Goal: Information Seeking & Learning: Learn about a topic

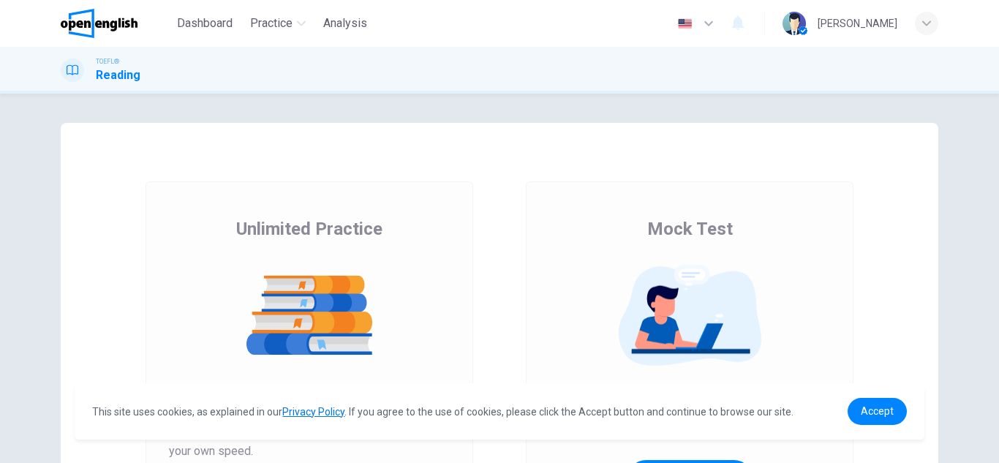
scroll to position [244, 0]
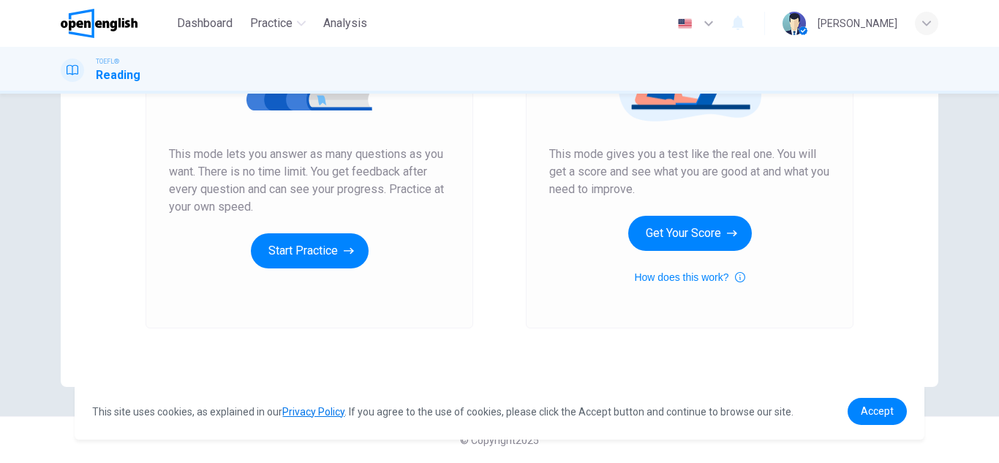
click at [315, 153] on span "This mode lets you answer as many questions as you want. There is no time limit…" at bounding box center [309, 181] width 281 height 70
click at [312, 238] on button "Start Practice" at bounding box center [310, 250] width 118 height 35
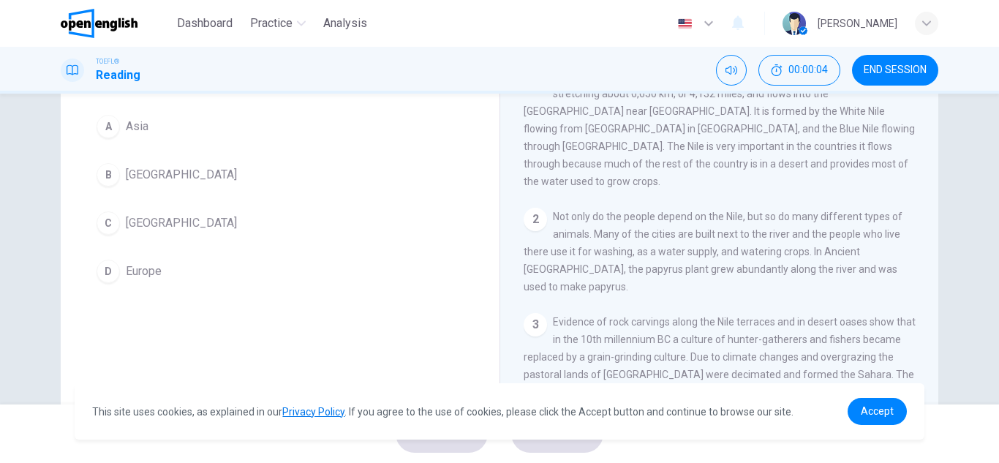
scroll to position [0, 0]
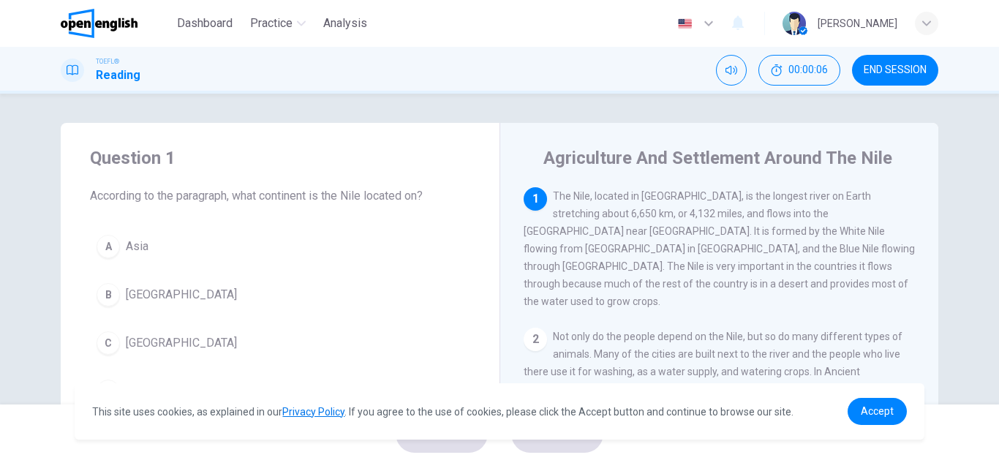
drag, startPoint x: 156, startPoint y: 199, endPoint x: 255, endPoint y: 201, distance: 98.8
click at [255, 201] on span "According to the paragraph, what continent is the Nile located on?" at bounding box center [280, 196] width 380 height 18
drag, startPoint x: 269, startPoint y: 198, endPoint x: 362, endPoint y: 203, distance: 93.1
click at [358, 201] on span "According to the paragraph, what continent is the Nile located on?" at bounding box center [280, 196] width 380 height 18
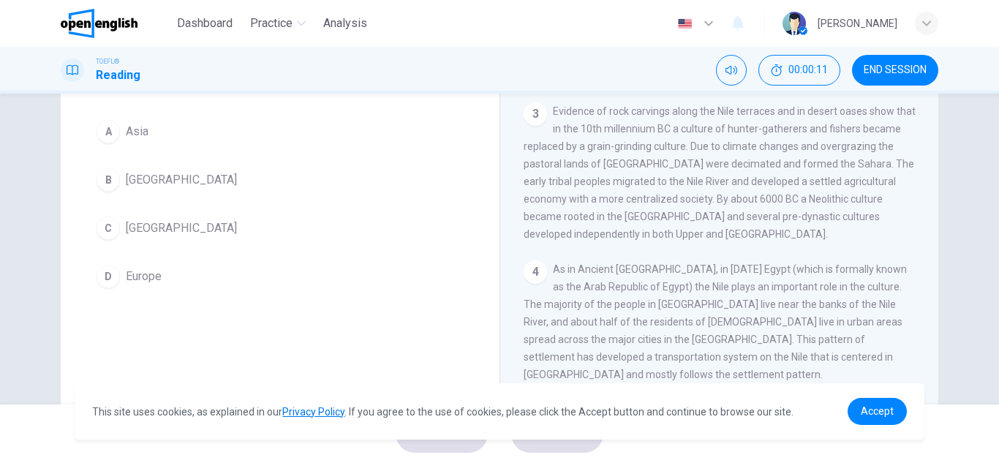
scroll to position [256, 0]
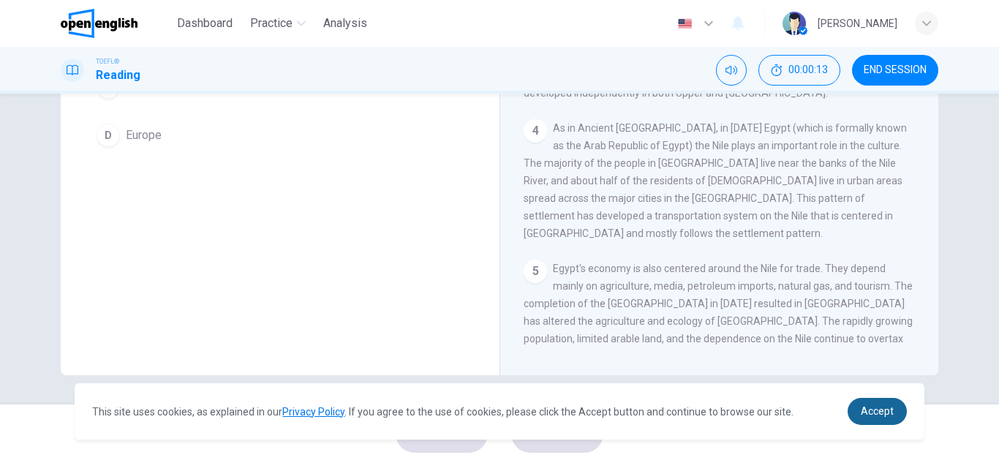
click at [877, 409] on span "Accept" at bounding box center [877, 411] width 33 height 12
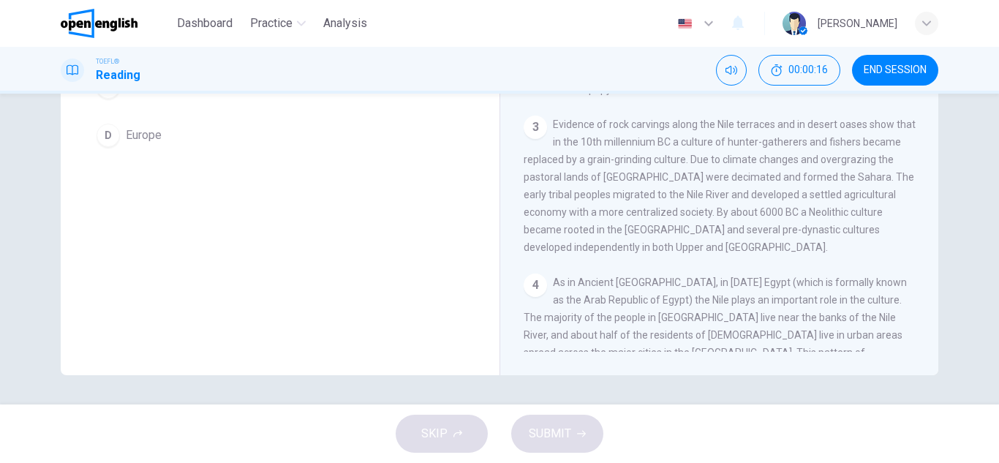
scroll to position [0, 0]
